Goal: Find contact information: Find contact information

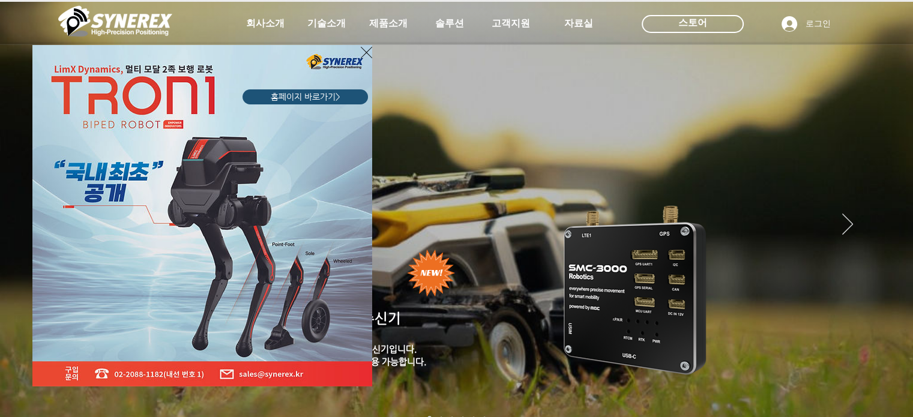
click at [363, 56] on icon "사이트로 돌아가기" at bounding box center [366, 52] width 11 height 15
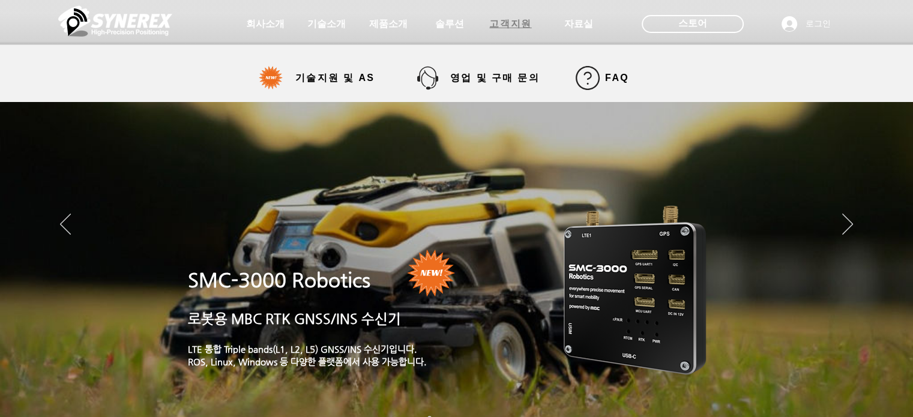
click at [499, 24] on span "고객지원" at bounding box center [510, 24] width 42 height 13
select select "******"
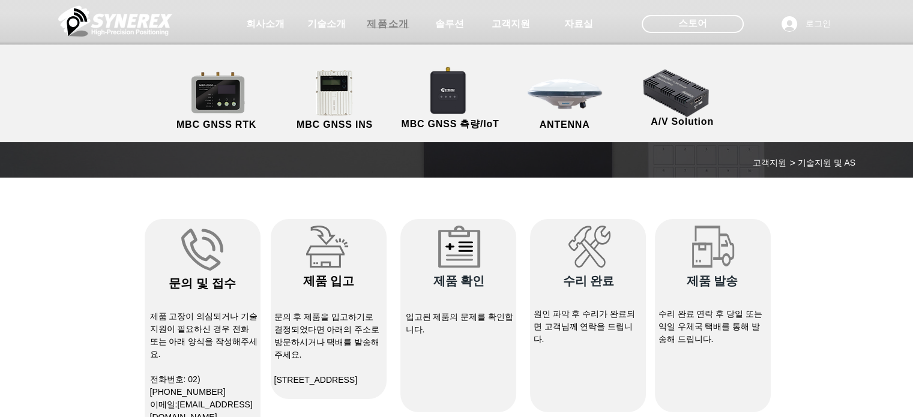
click at [380, 20] on span "제품소개" at bounding box center [388, 24] width 42 height 13
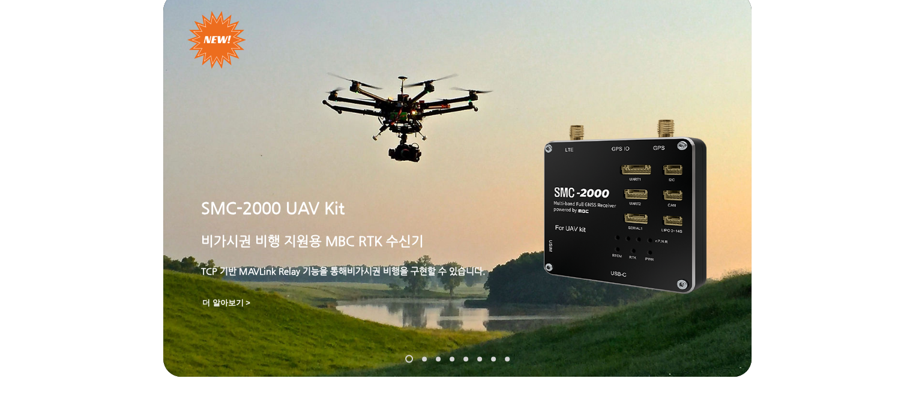
scroll to position [60, 0]
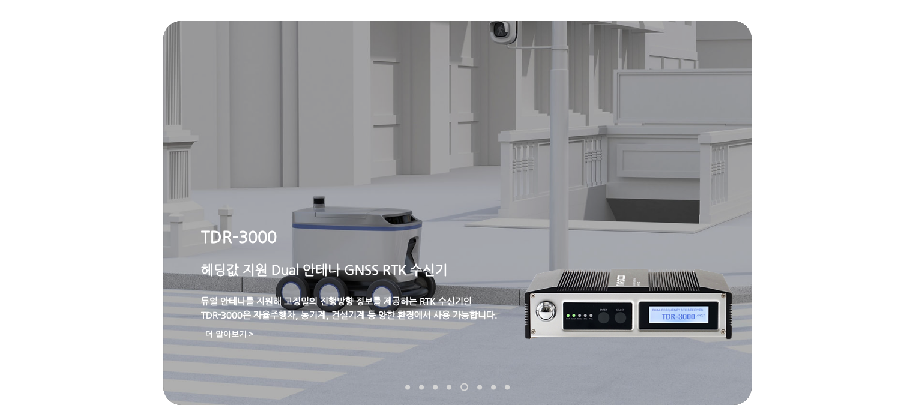
click at [794, 56] on div at bounding box center [456, 29] width 913 height 178
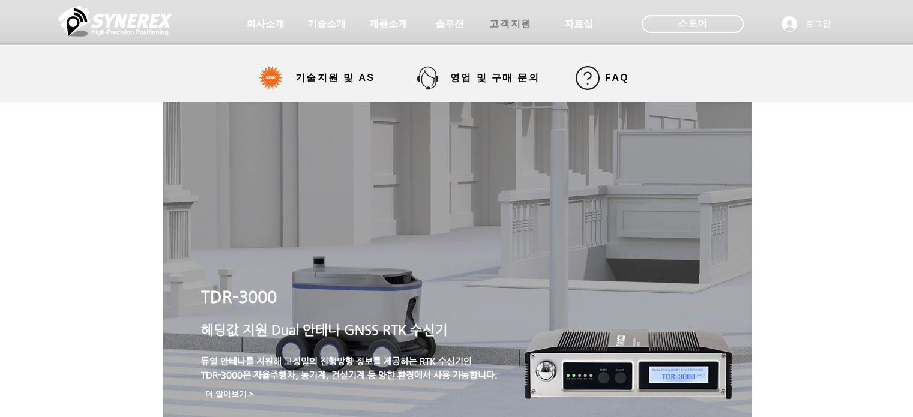
click at [505, 22] on span "고객지원" at bounding box center [510, 24] width 42 height 13
select select "******"
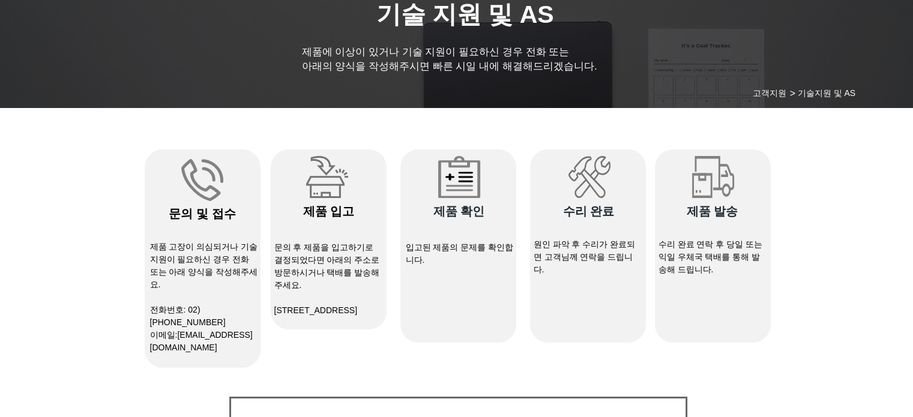
scroll to position [89, 0]
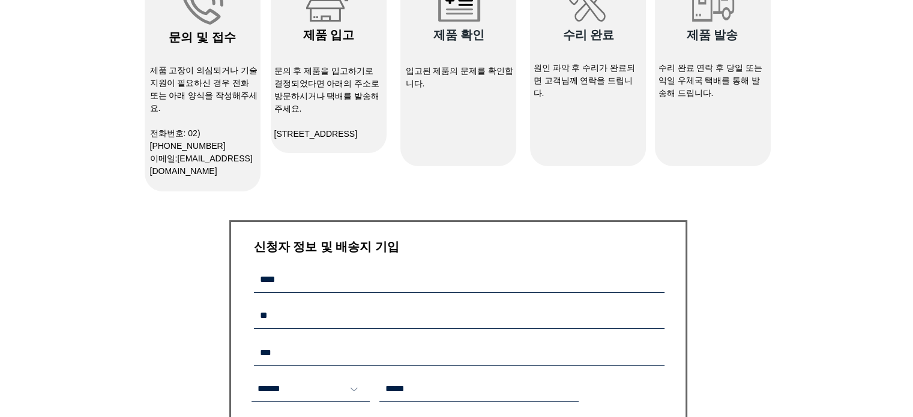
scroll to position [267, 0]
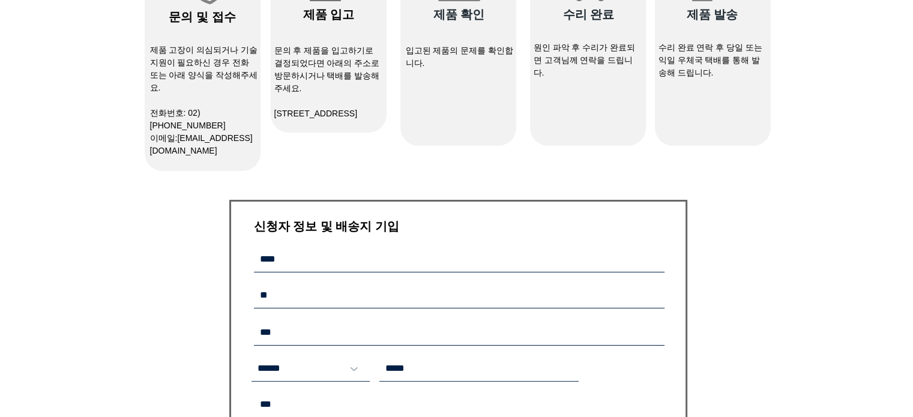
click at [636, 160] on div "main content" at bounding box center [456, 369] width 913 height 905
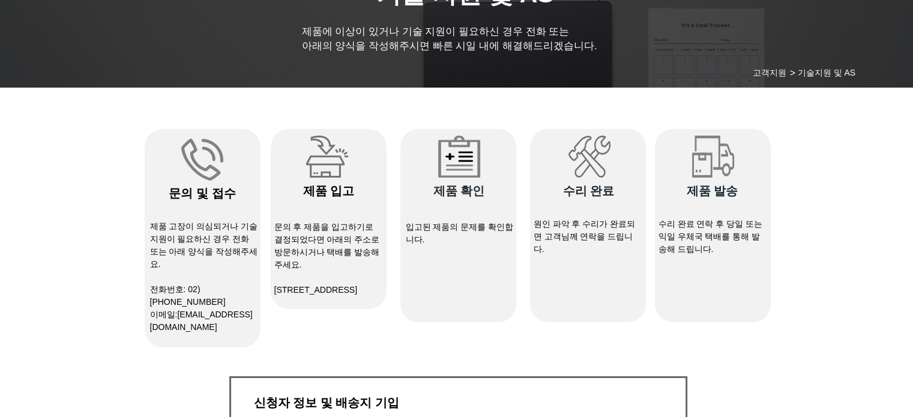
scroll to position [92, 0]
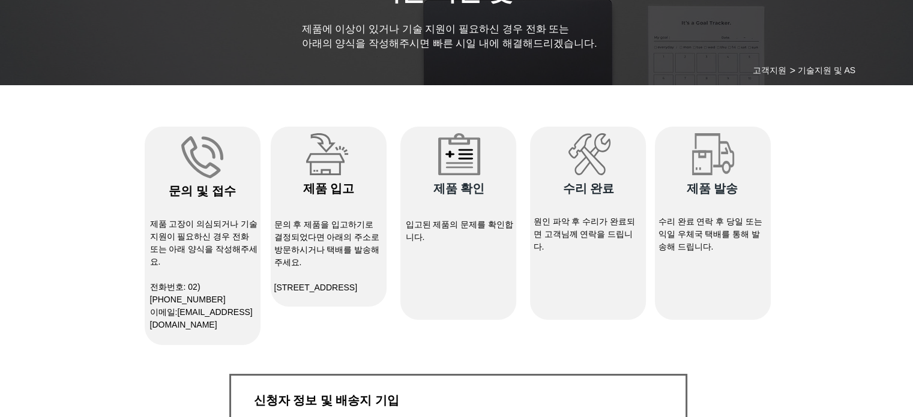
drag, startPoint x: 324, startPoint y: 302, endPoint x: 274, endPoint y: 290, distance: 51.2
click at [274, 290] on p "[STREET_ADDRESS]" at bounding box center [328, 288] width 108 height 13
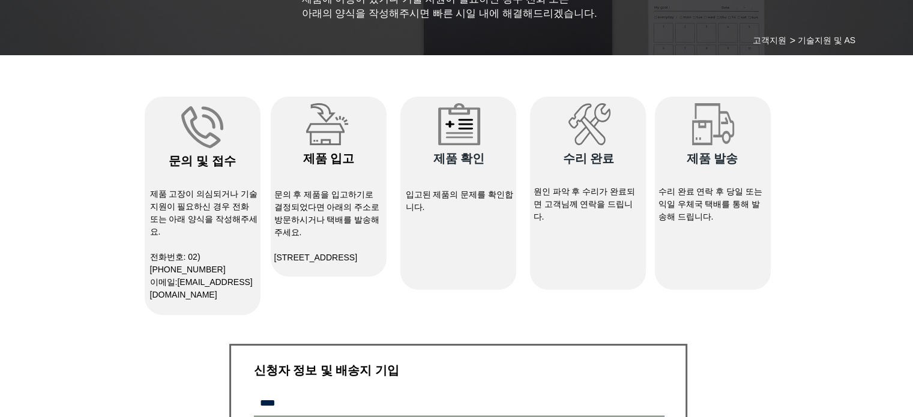
scroll to position [124, 0]
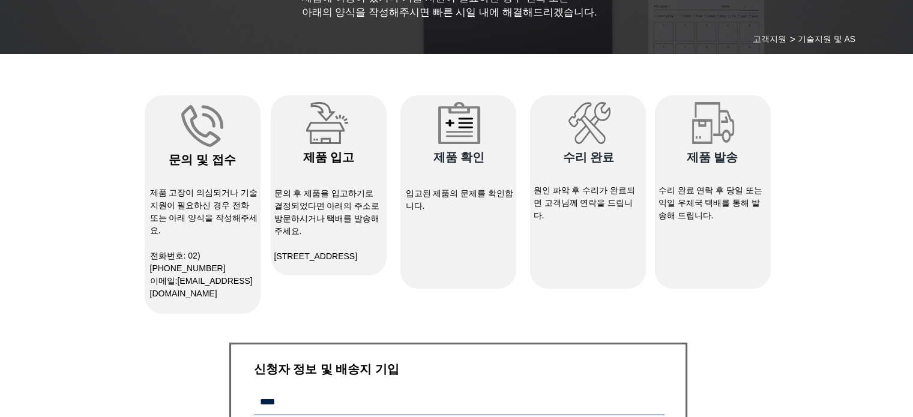
click at [358, 262] on p "[STREET_ADDRESS]" at bounding box center [328, 256] width 108 height 13
drag, startPoint x: 329, startPoint y: 278, endPoint x: 252, endPoint y: 248, distance: 82.5
click at [252, 248] on div "#comp-kywdvw72 svg [data-color="1"] {fill: #828282;} ​문의 및 접수 제품 고장이 의심되거나 기술지원…" at bounding box center [458, 204] width 626 height 218
click at [327, 263] on p "[STREET_ADDRESS]" at bounding box center [328, 256] width 108 height 13
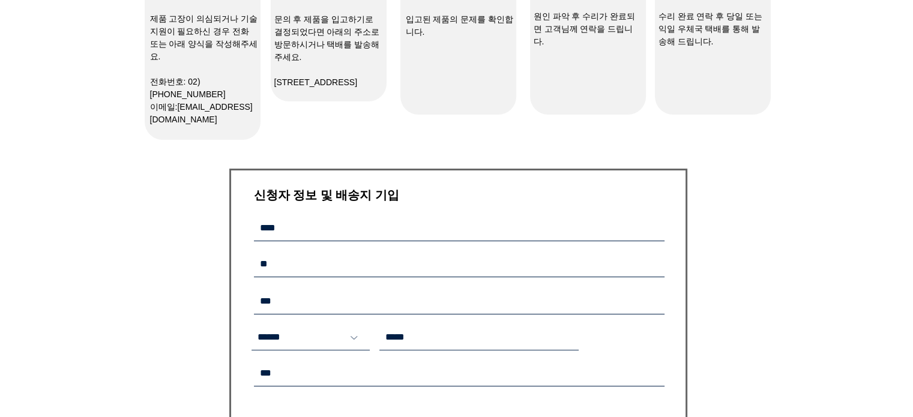
scroll to position [184, 0]
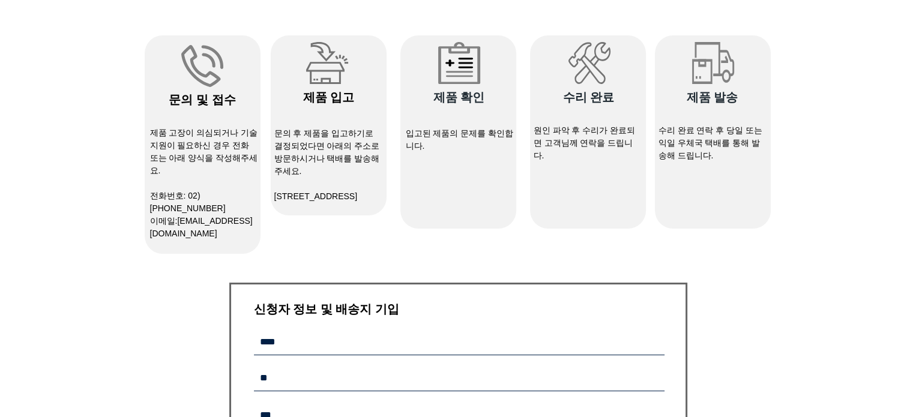
drag, startPoint x: 315, startPoint y: 215, endPoint x: 288, endPoint y: 207, distance: 28.3
click at [288, 207] on div "#comp-kywe1cy2 svg [data-color="1"] {fill: #666666;} ​제품 입고 ​문의 후 제품을 입고하기로 결정되…" at bounding box center [329, 125] width 116 height 180
click at [339, 203] on p "[STREET_ADDRESS]" at bounding box center [328, 196] width 108 height 13
drag, startPoint x: 339, startPoint y: 209, endPoint x: 271, endPoint y: 194, distance: 68.8
click at [271, 194] on div "#comp-kywe1cy2 svg [data-color="1"] {fill: #666666;} ​제품 입고 ​문의 후 제품을 입고하기로 결정되…" at bounding box center [329, 125] width 116 height 180
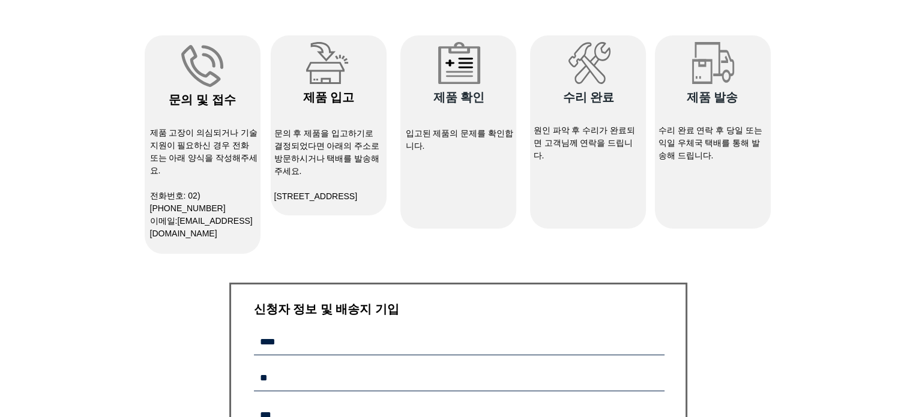
click at [280, 188] on p "​" at bounding box center [328, 184] width 108 height 13
click at [290, 215] on div "main content" at bounding box center [329, 125] width 116 height 180
drag, startPoint x: 327, startPoint y: 210, endPoint x: 276, endPoint y: 197, distance: 52.7
click at [276, 197] on p "[STREET_ADDRESS]" at bounding box center [328, 196] width 108 height 13
copy span "[STREET_ADDRESS]"
